Goal: Use online tool/utility: Utilize a website feature to perform a specific function

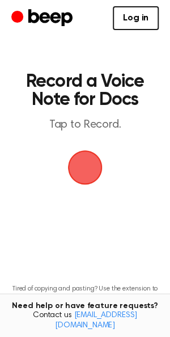
click at [90, 157] on span "button" at bounding box center [85, 167] width 51 height 51
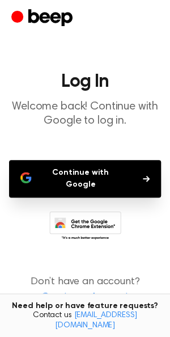
click at [115, 176] on button "Continue with Google" at bounding box center [85, 178] width 152 height 37
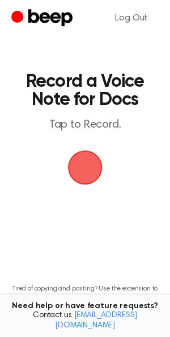
click at [75, 167] on span "button" at bounding box center [84, 167] width 61 height 61
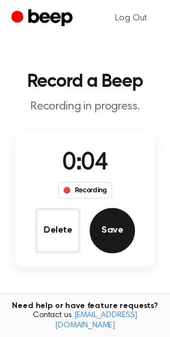
click at [111, 232] on button "Save" at bounding box center [112, 230] width 45 height 45
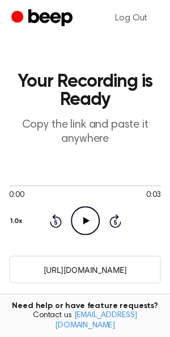
click at [92, 223] on icon "Play Audio" at bounding box center [85, 220] width 29 height 29
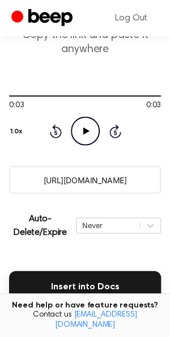
scroll to position [125, 0]
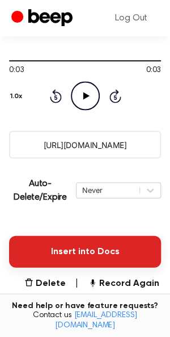
click at [99, 249] on button "Insert into Docs" at bounding box center [85, 251] width 152 height 32
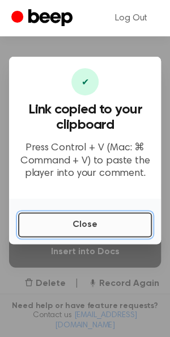
click at [90, 216] on button "Close" at bounding box center [85, 224] width 134 height 25
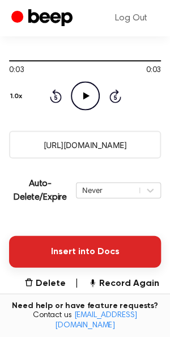
click at [54, 255] on button "Insert into Docs" at bounding box center [85, 251] width 152 height 32
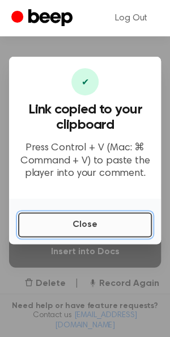
click at [69, 224] on button "Close" at bounding box center [85, 224] width 134 height 25
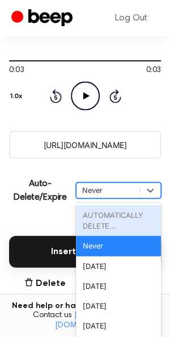
click at [136, 189] on div "Never" at bounding box center [108, 189] width 63 height 13
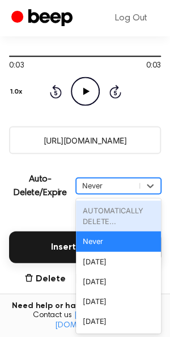
scroll to position [130, 0]
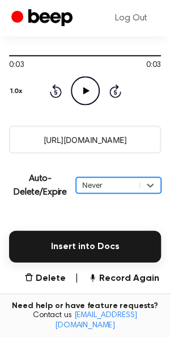
click at [137, 182] on div "Never" at bounding box center [108, 184] width 63 height 13
